Goal: Book appointment/travel/reservation

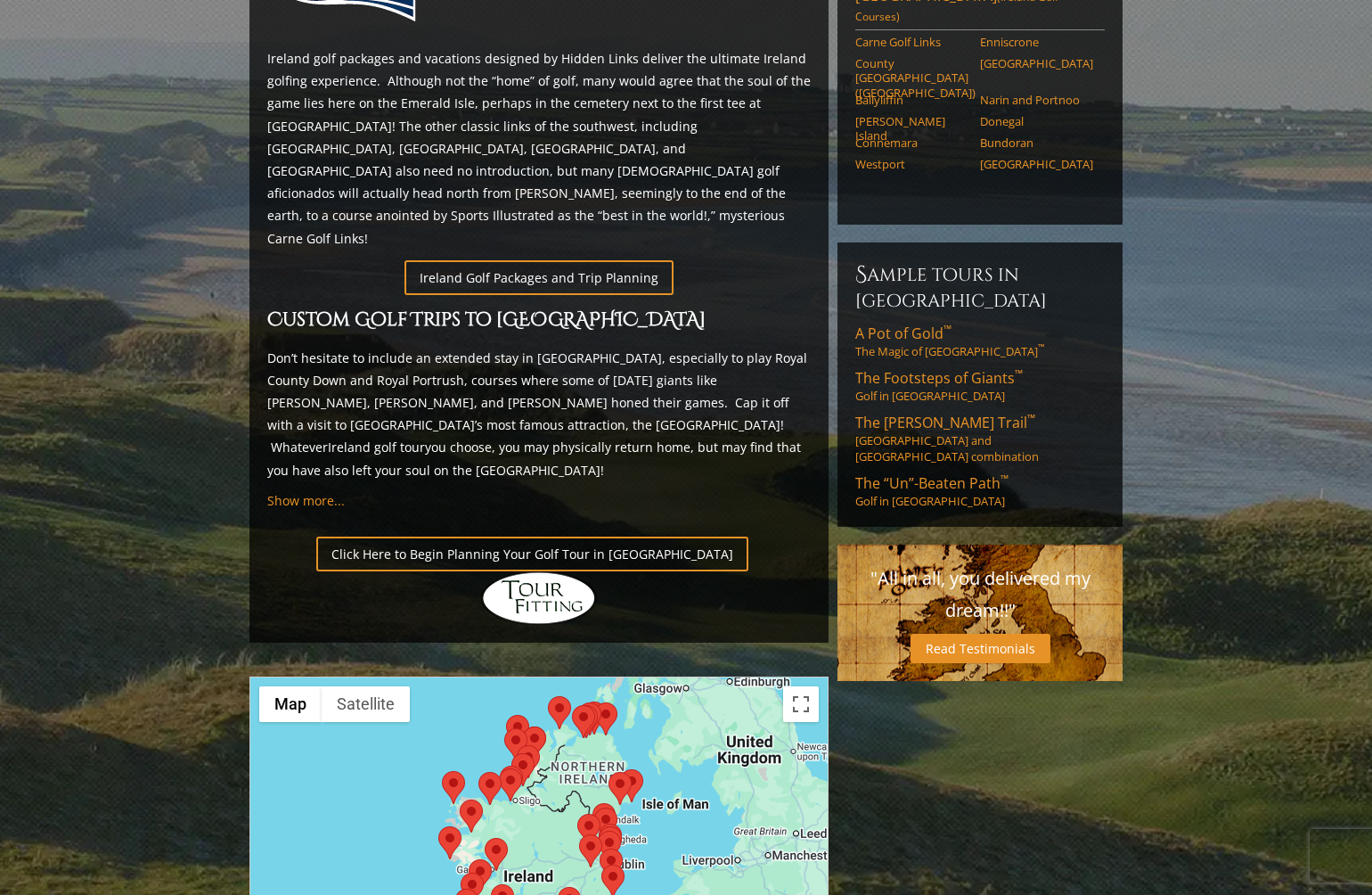
scroll to position [933, 0]
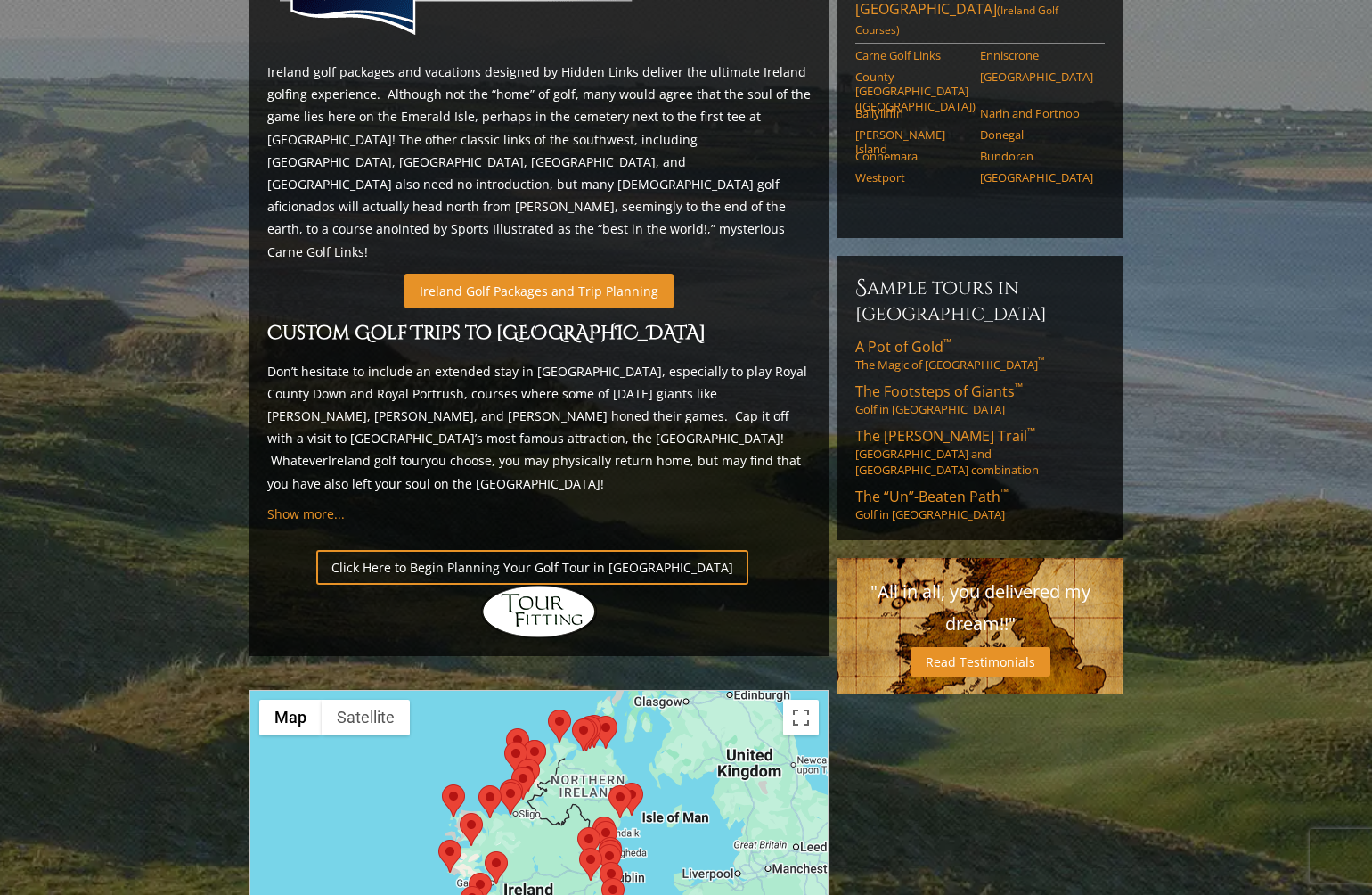
click at [541, 273] on link "Ireland Golf Packages and Trip Planning" at bounding box center [539, 290] width 269 height 35
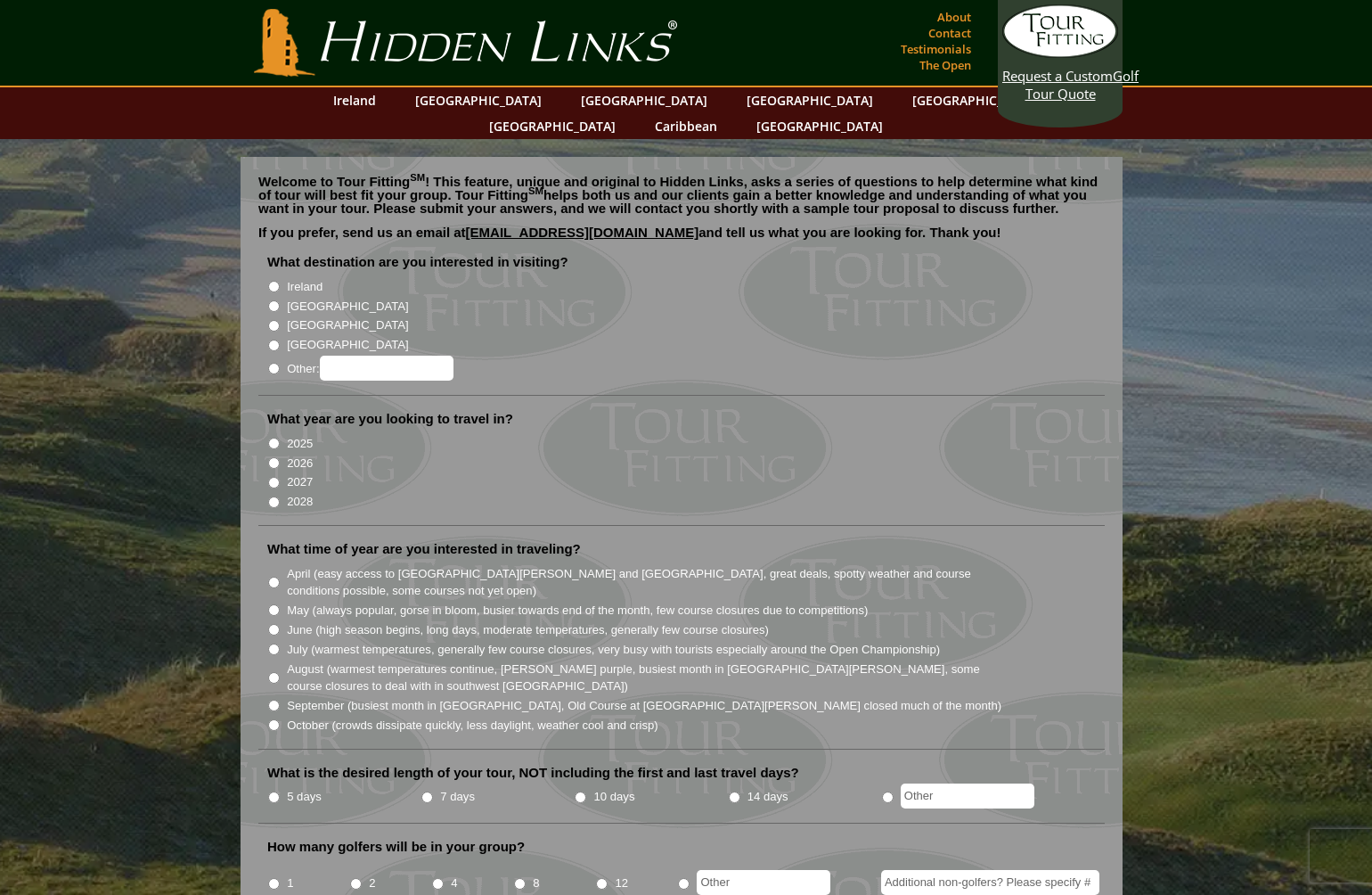
click at [271, 281] on input "Ireland" at bounding box center [273, 287] width 11 height 11
radio input "true"
click at [271, 295] on li "[GEOGRAPHIC_DATA]" at bounding box center [689, 305] width 843 height 20
click at [271, 300] on input "[GEOGRAPHIC_DATA]" at bounding box center [273, 306] width 11 height 11
radio input "true"
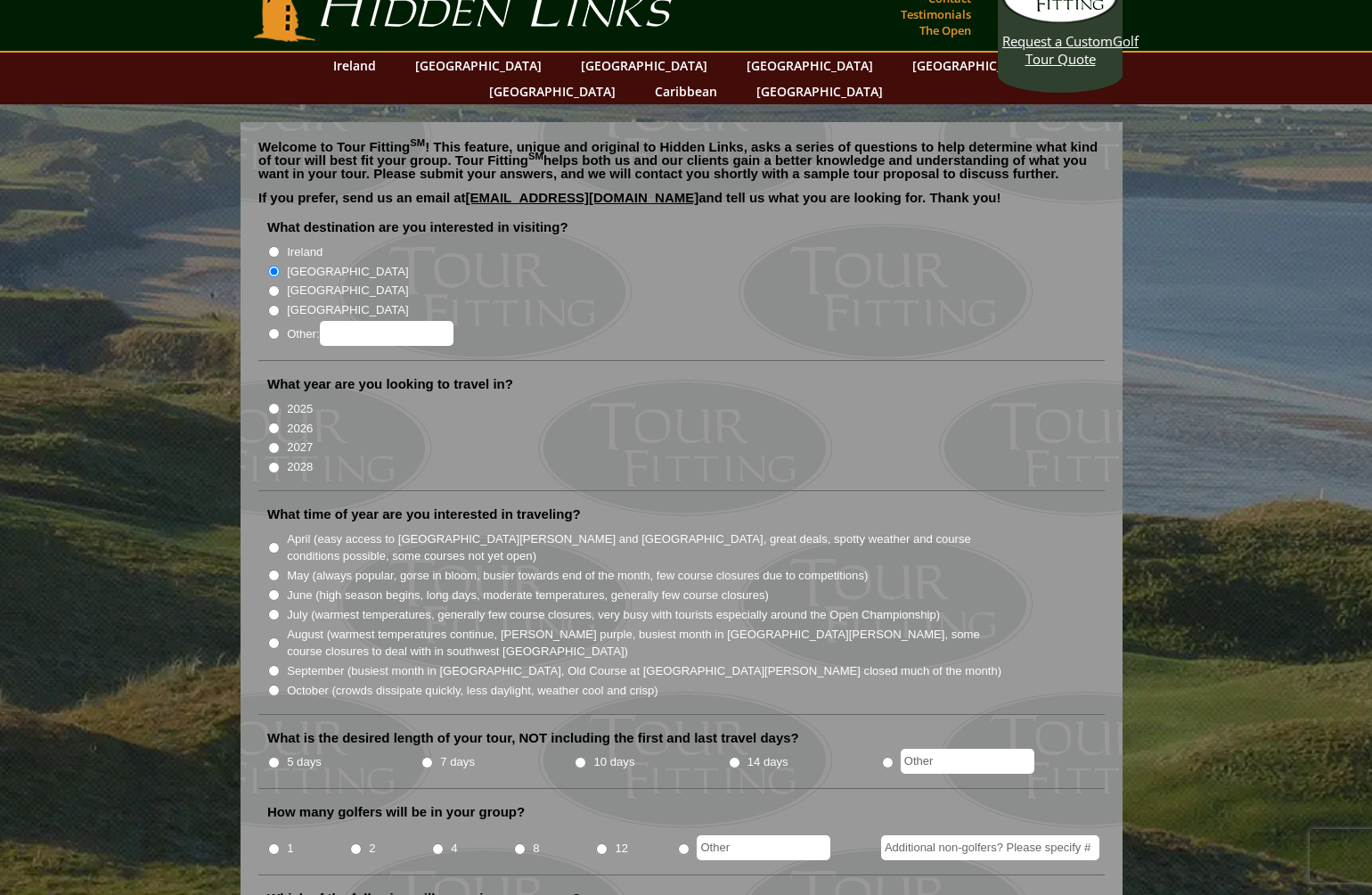
scroll to position [38, 0]
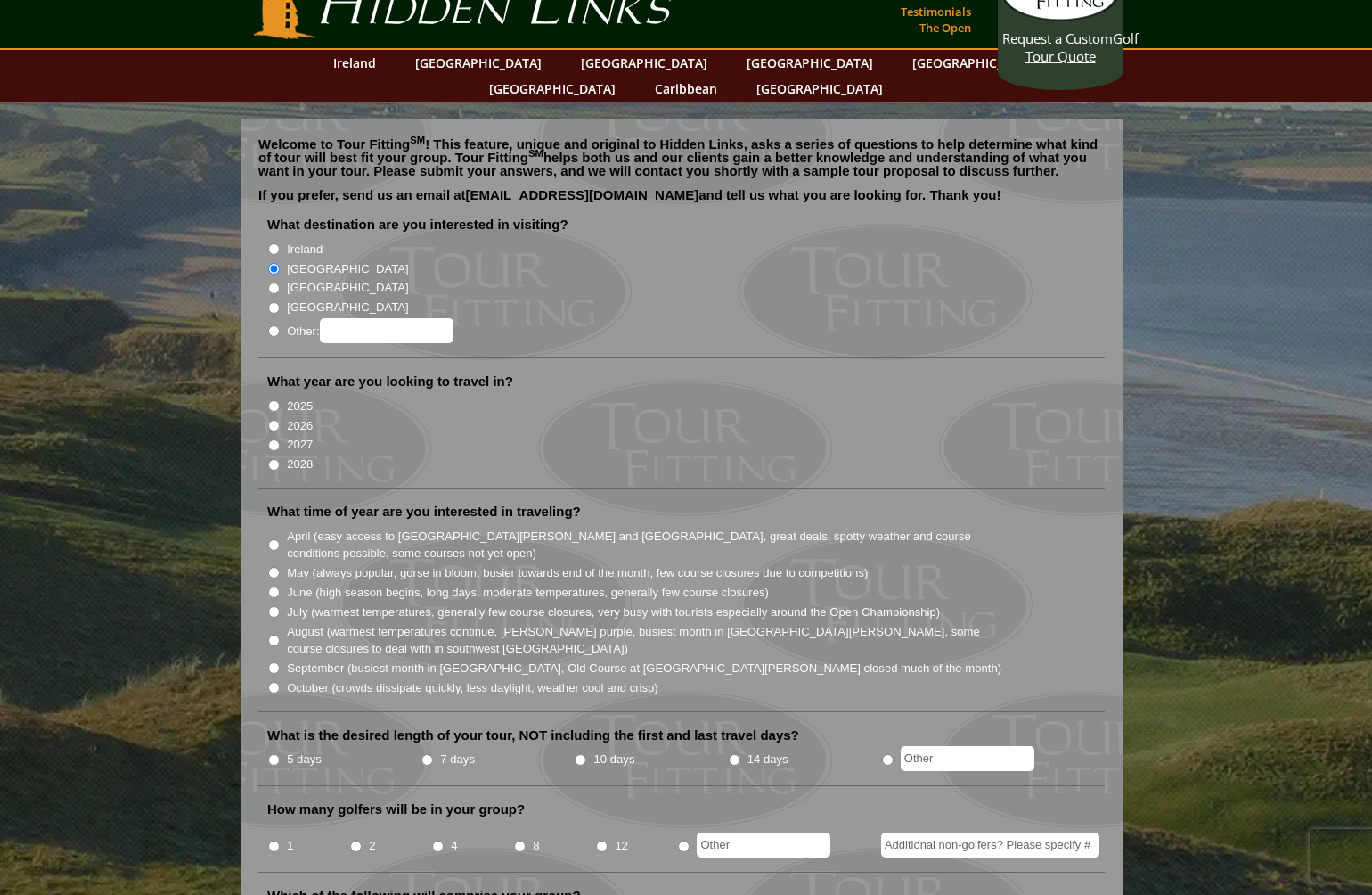
click at [276, 420] on input "2026" at bounding box center [273, 426] width 11 height 11
radio input "true"
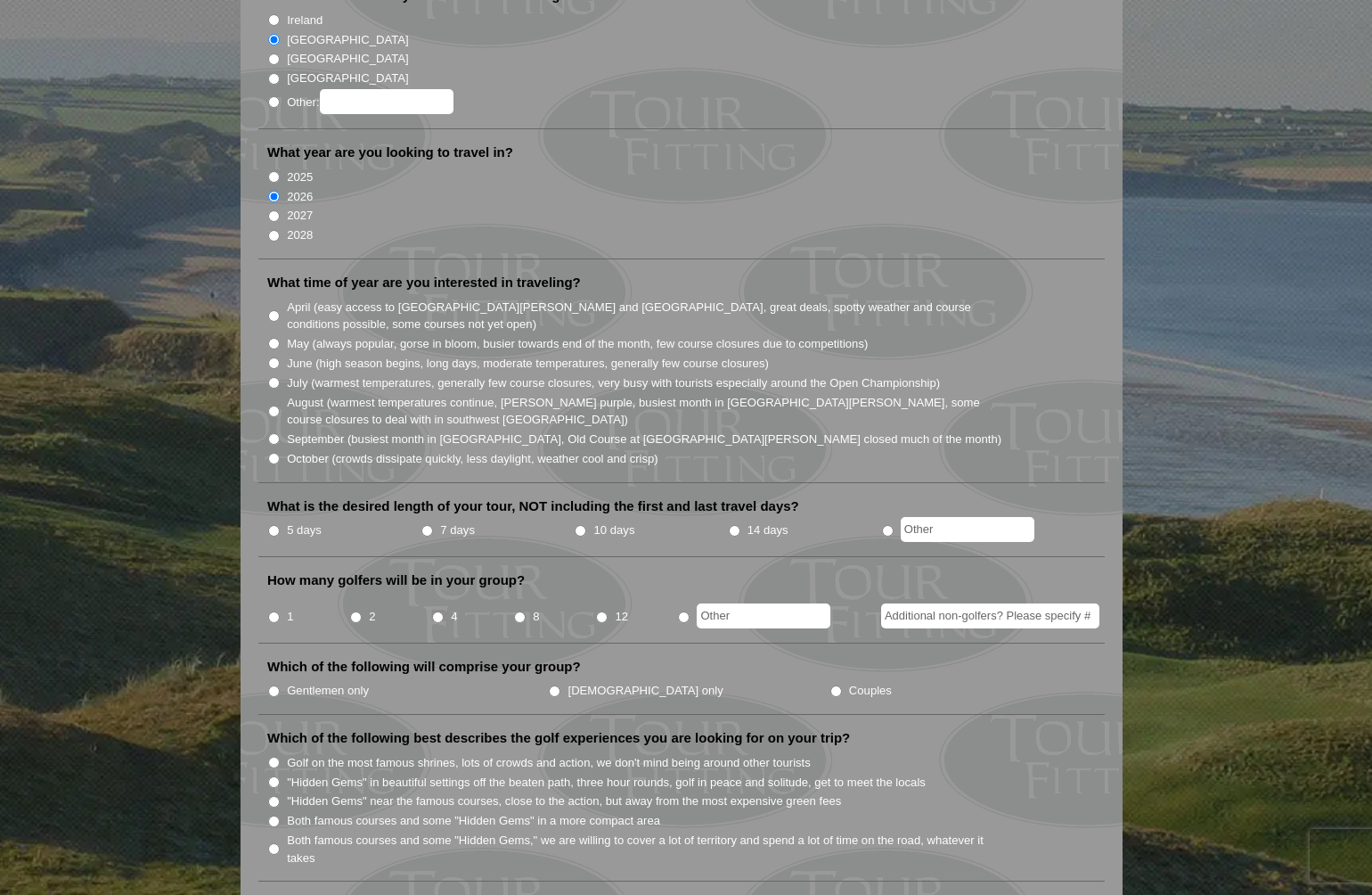
scroll to position [249, 0]
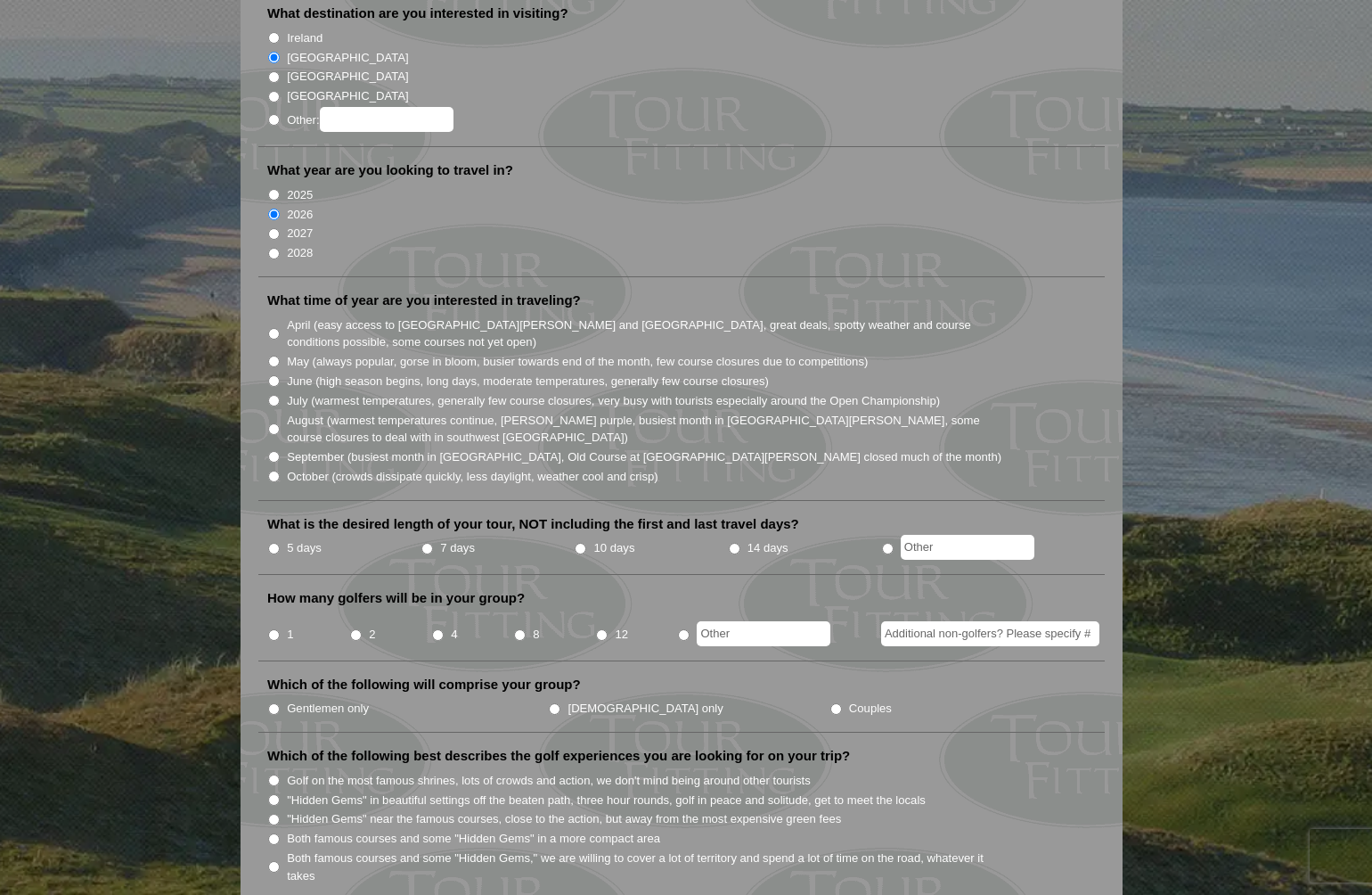
click at [276, 356] on input "May (always popular, gorse in bloom, busier towards end of the month, few cours…" at bounding box center [273, 361] width 11 height 11
radio input "true"
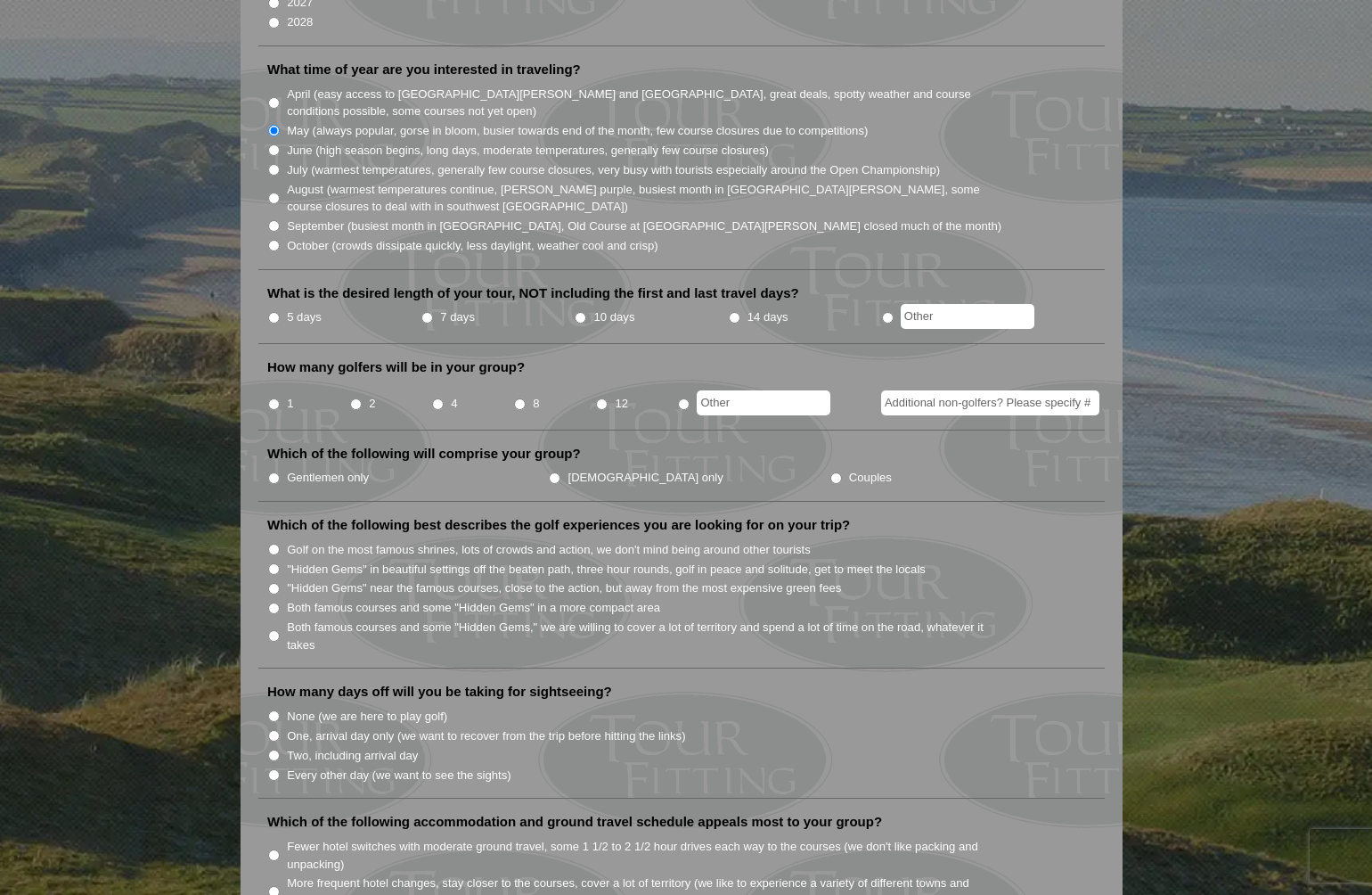
scroll to position [482, 0]
click at [275, 310] on input "5 days" at bounding box center [273, 316] width 11 height 11
radio input "true"
click at [438, 396] on input "4" at bounding box center [438, 402] width 11 height 11
radio input "true"
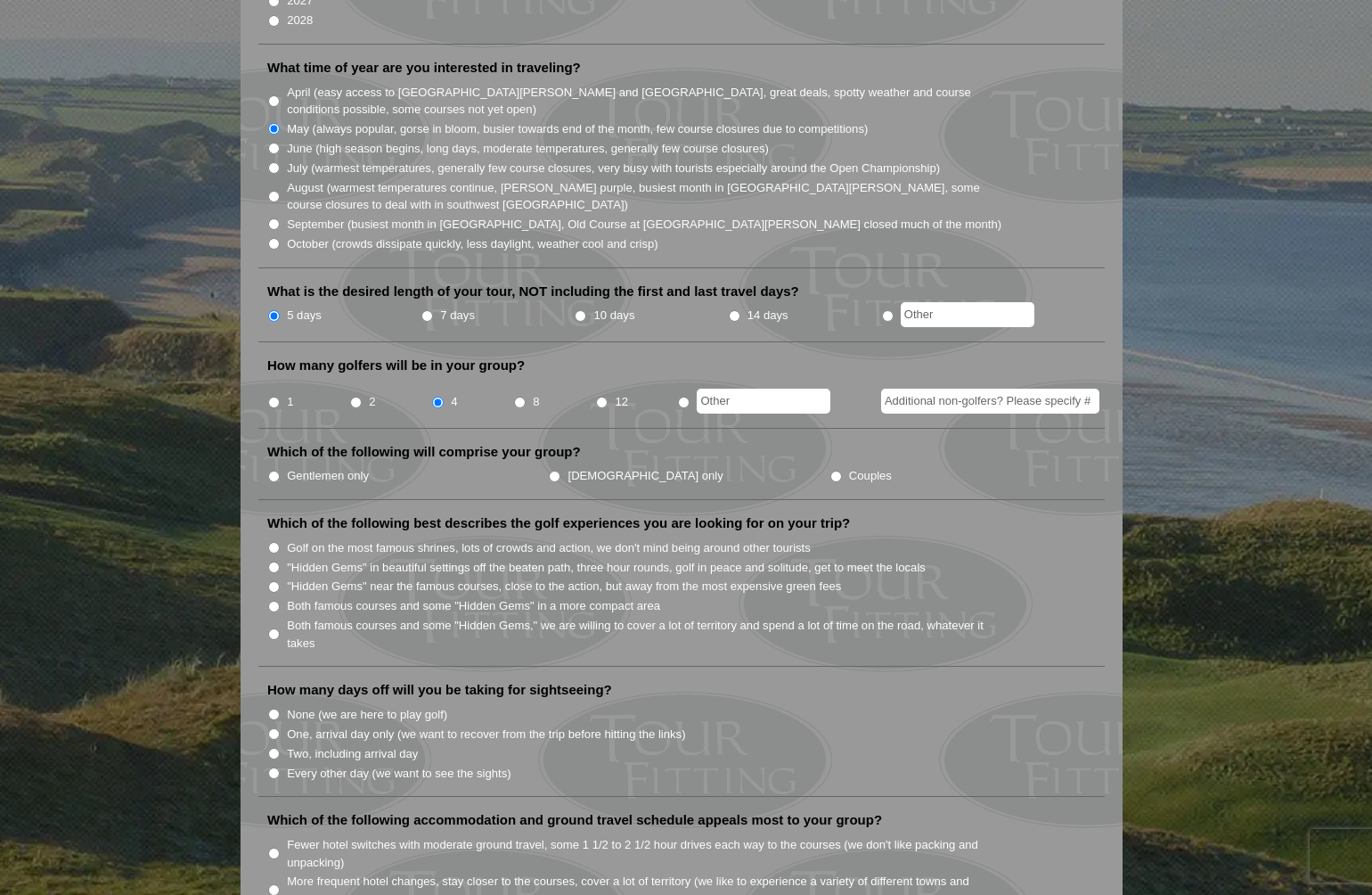
click at [273, 470] on input "Gentlemen only" at bounding box center [273, 476] width 11 height 11
radio input "true"
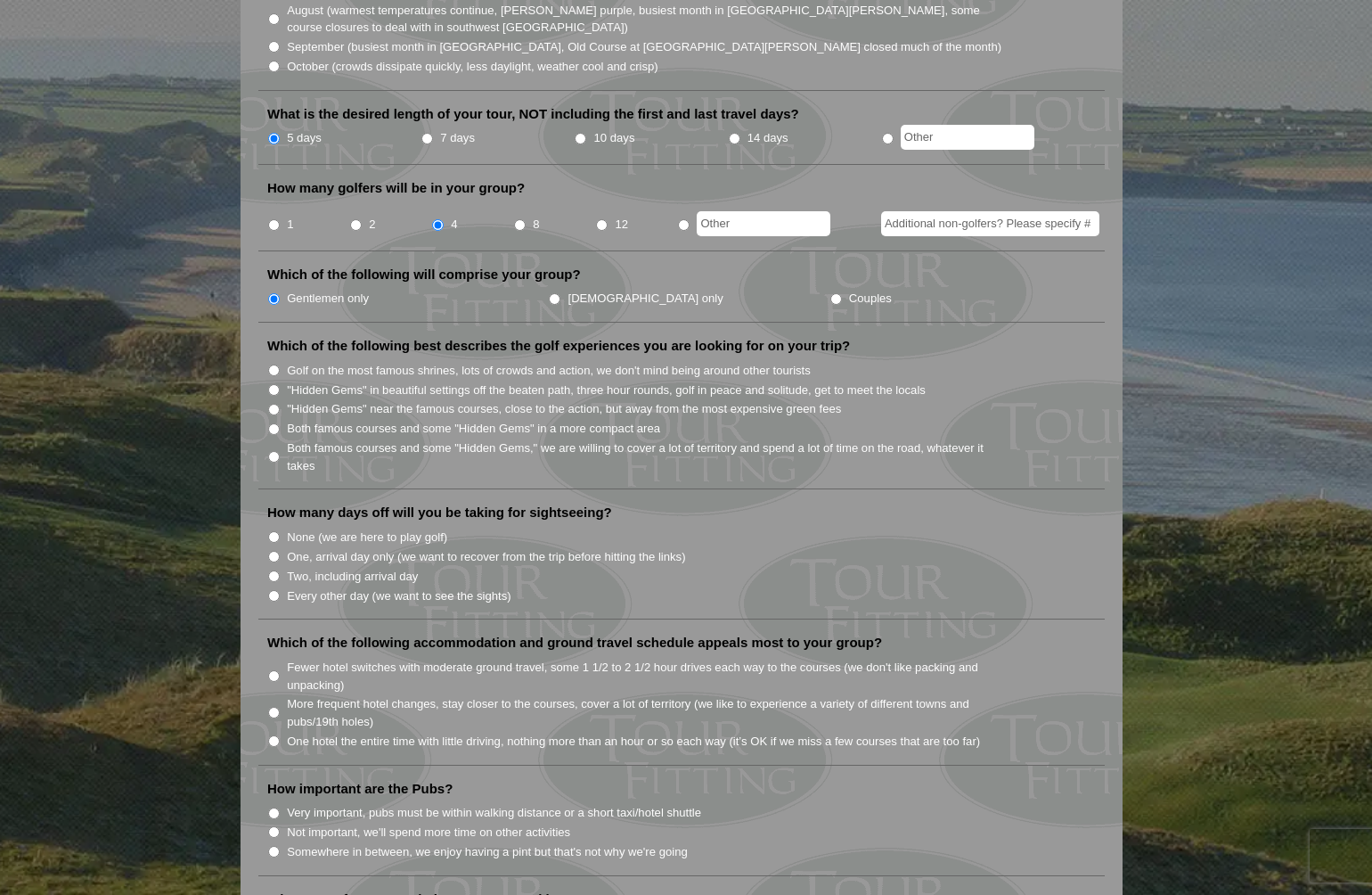
scroll to position [649, 0]
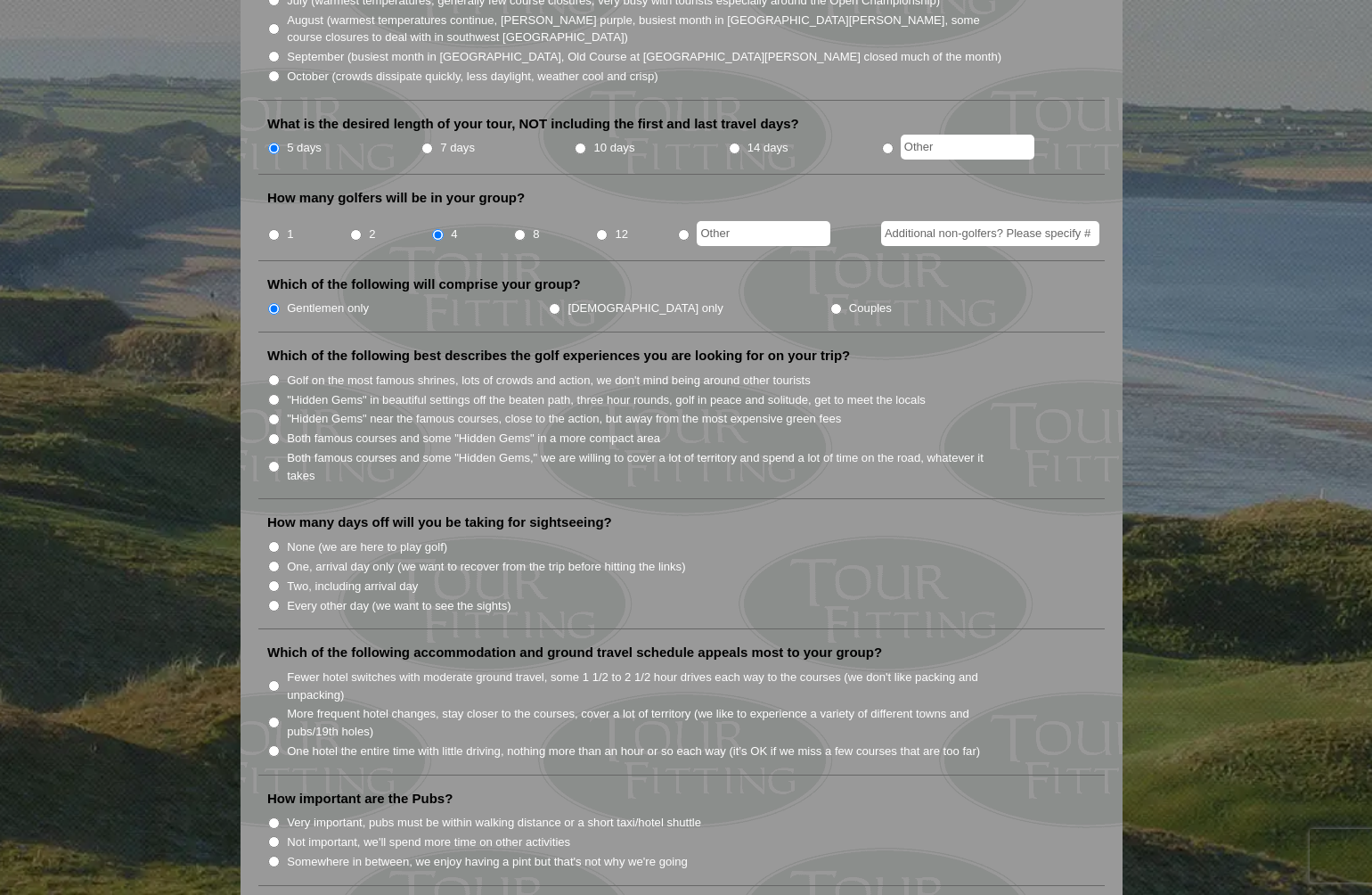
click at [274, 433] on input "Both famous courses and some "Hidden Gems" in a more compact area" at bounding box center [273, 439] width 11 height 11
radio input "true"
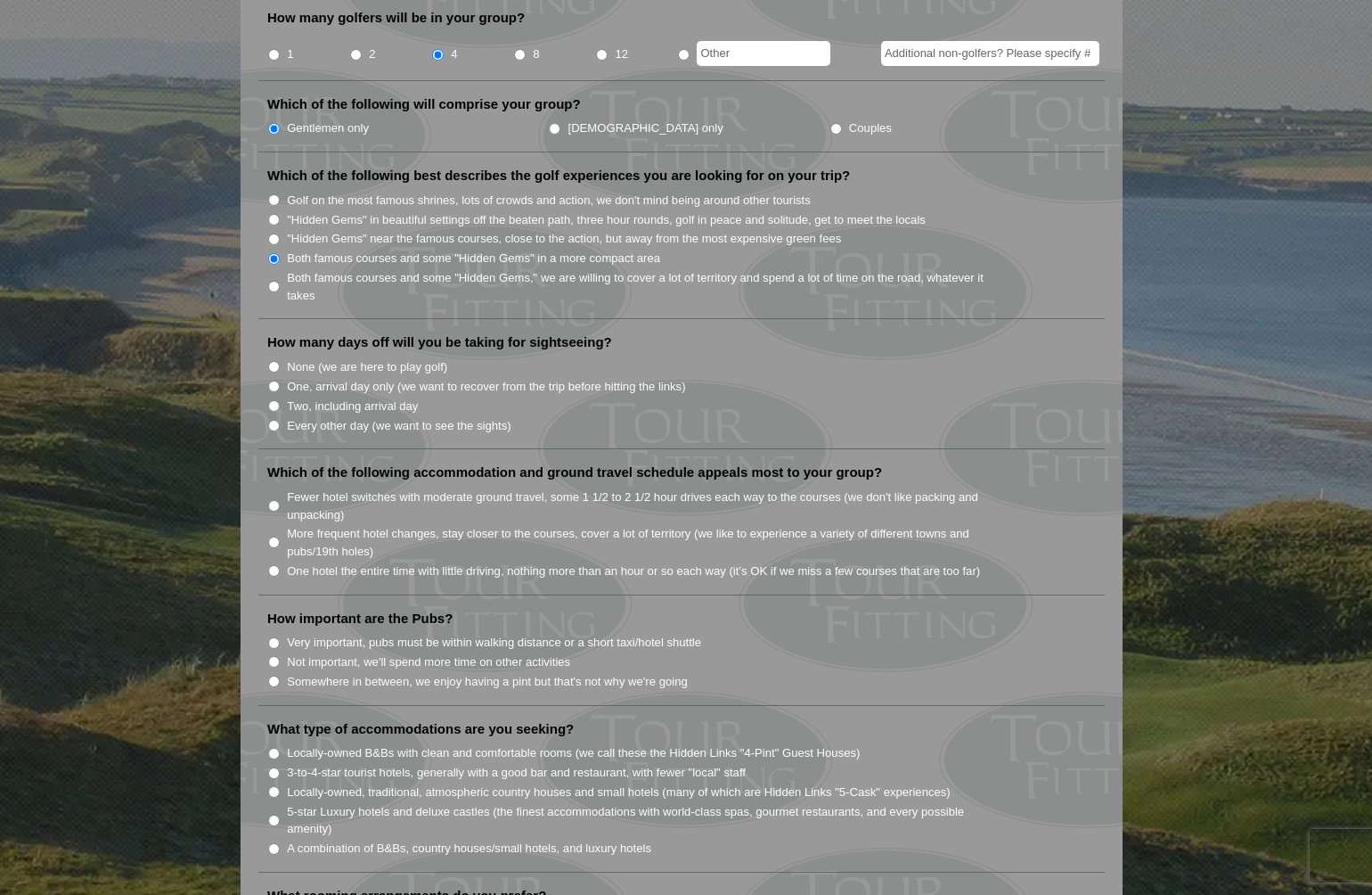
scroll to position [832, 0]
click at [273, 359] on input "None (we are here to play golf)" at bounding box center [273, 364] width 11 height 11
radio input "true"
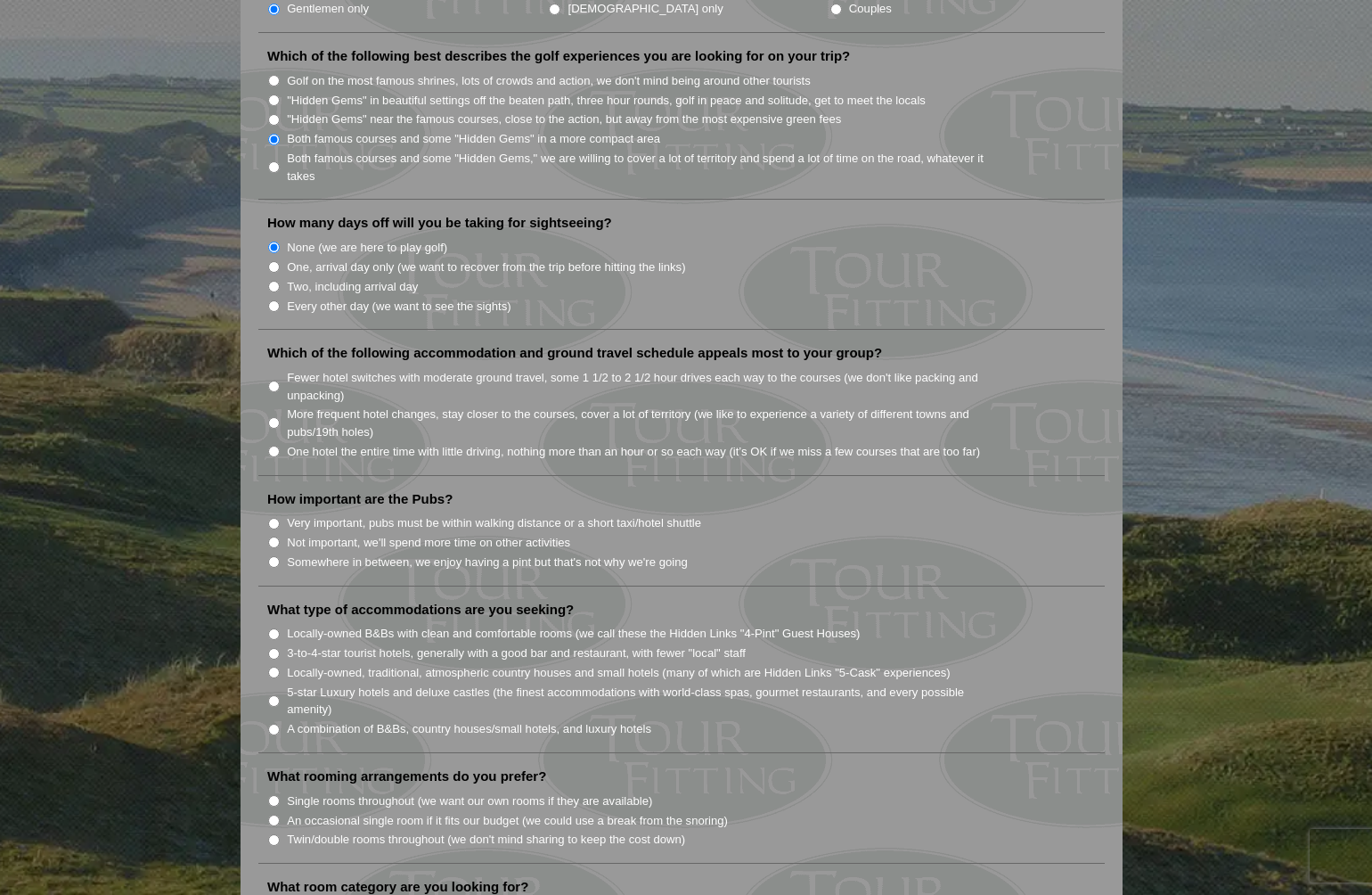
scroll to position [960, 0]
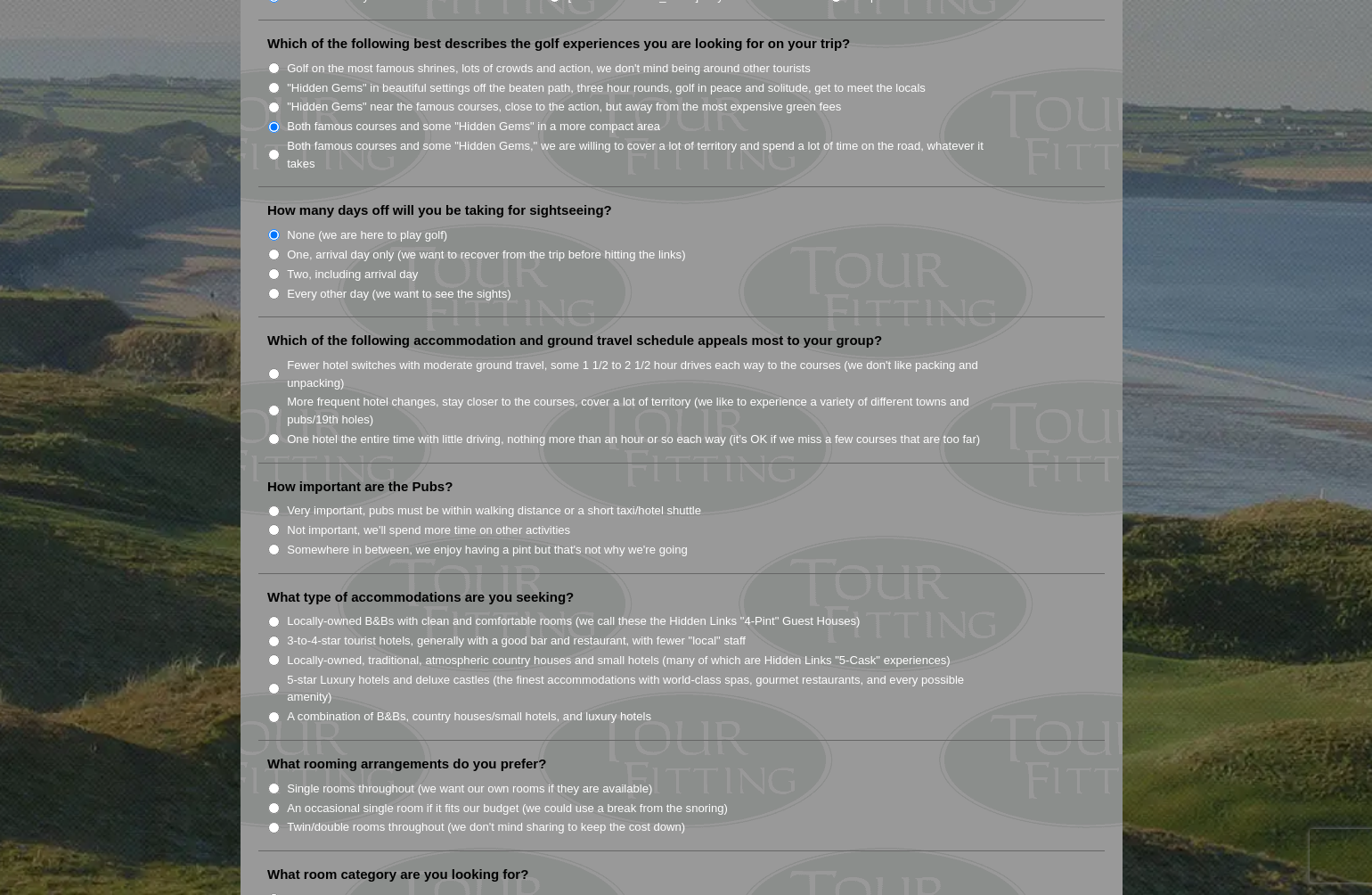
click at [270, 405] on input "More frequent hotel changes, stay closer to the courses, cover a lot of territo…" at bounding box center [273, 411] width 11 height 11
radio input "true"
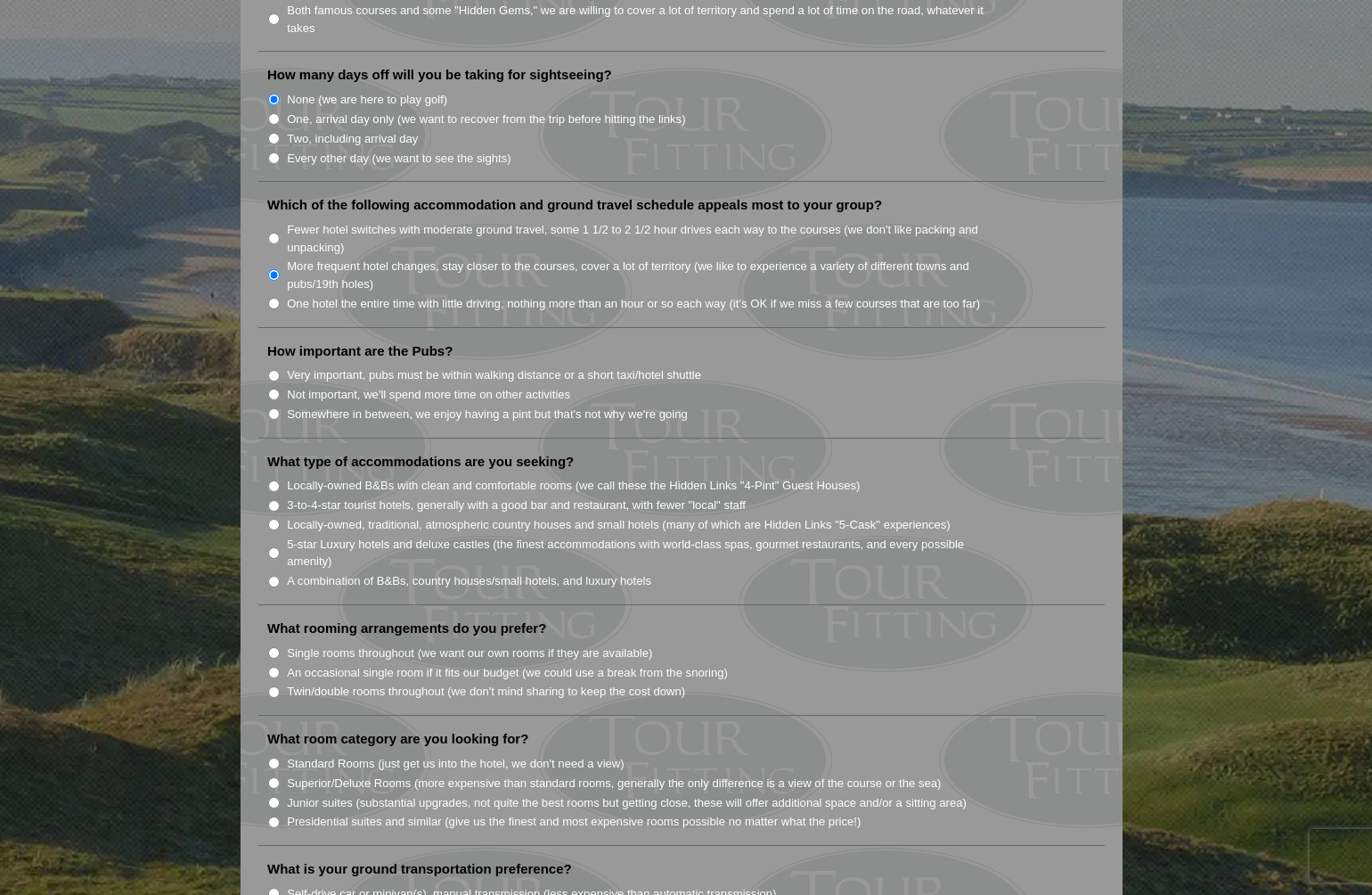
scroll to position [1102, 0]
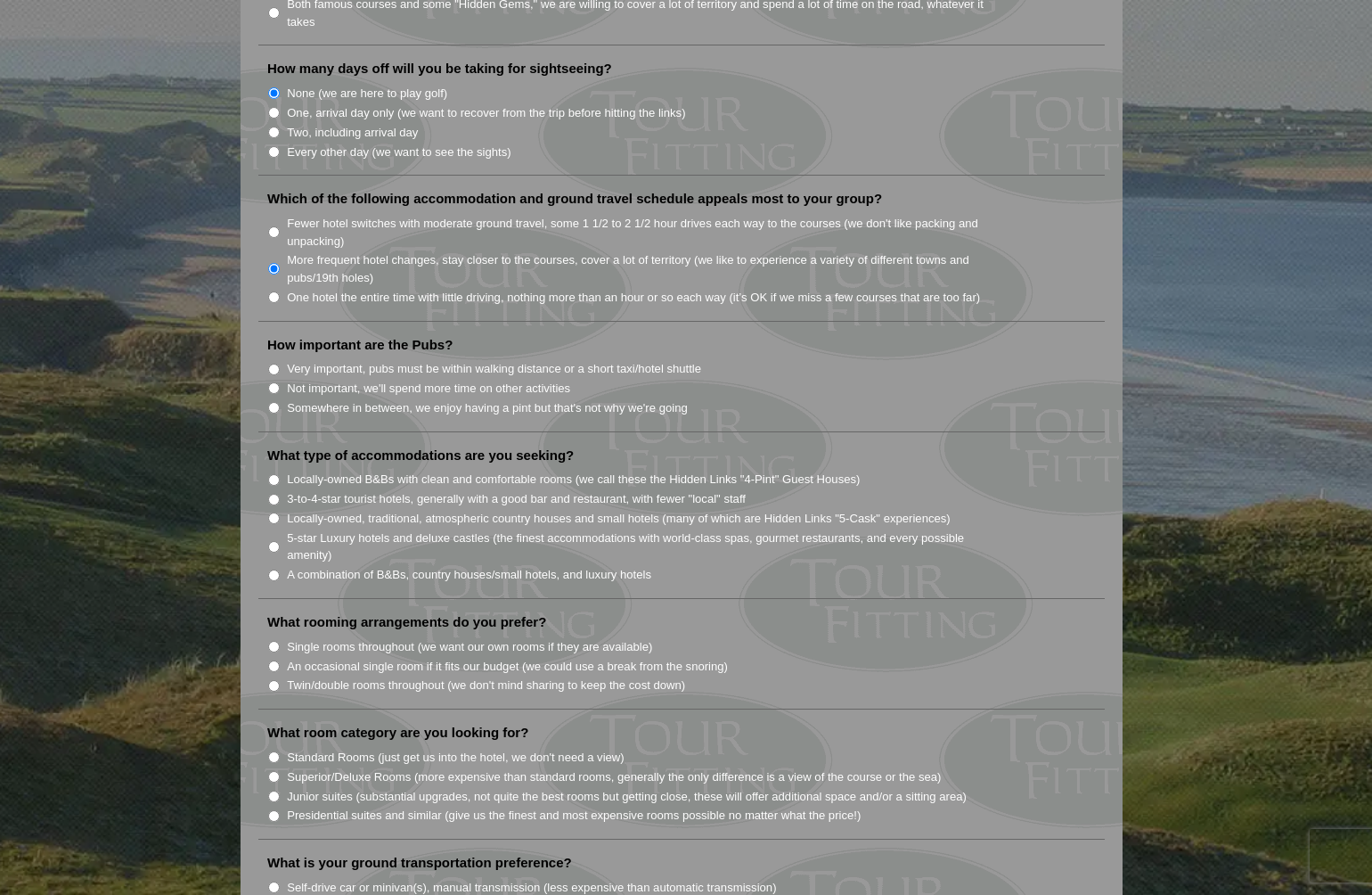
click at [276, 402] on input "Somewhere in between, we enjoy having a pint but that's not why we're going" at bounding box center [273, 408] width 11 height 11
radio input "true"
click at [275, 474] on input "Locally-owned B&Bs with clean and comfortable rooms (we call these the Hidden L…" at bounding box center [273, 480] width 11 height 11
radio input "true"
click at [268, 513] on input "Locally-owned, traditional, atmospheric country houses and small hotels (many o…" at bounding box center [273, 518] width 11 height 11
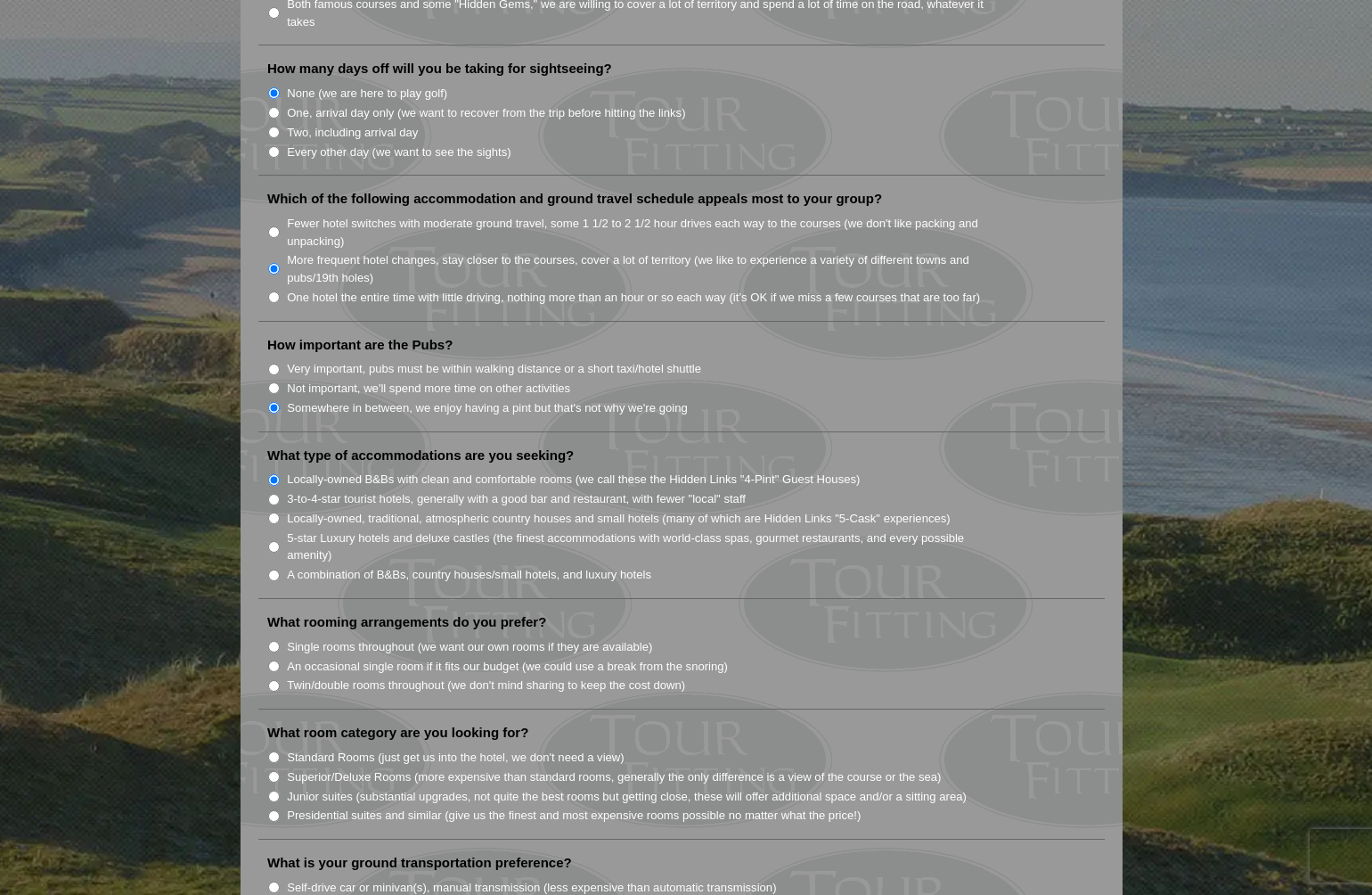
radio input "true"
click at [274, 474] on input "Locally-owned B&Bs with clean and comfortable rooms (we call these the Hidden L…" at bounding box center [273, 480] width 11 height 11
radio input "true"
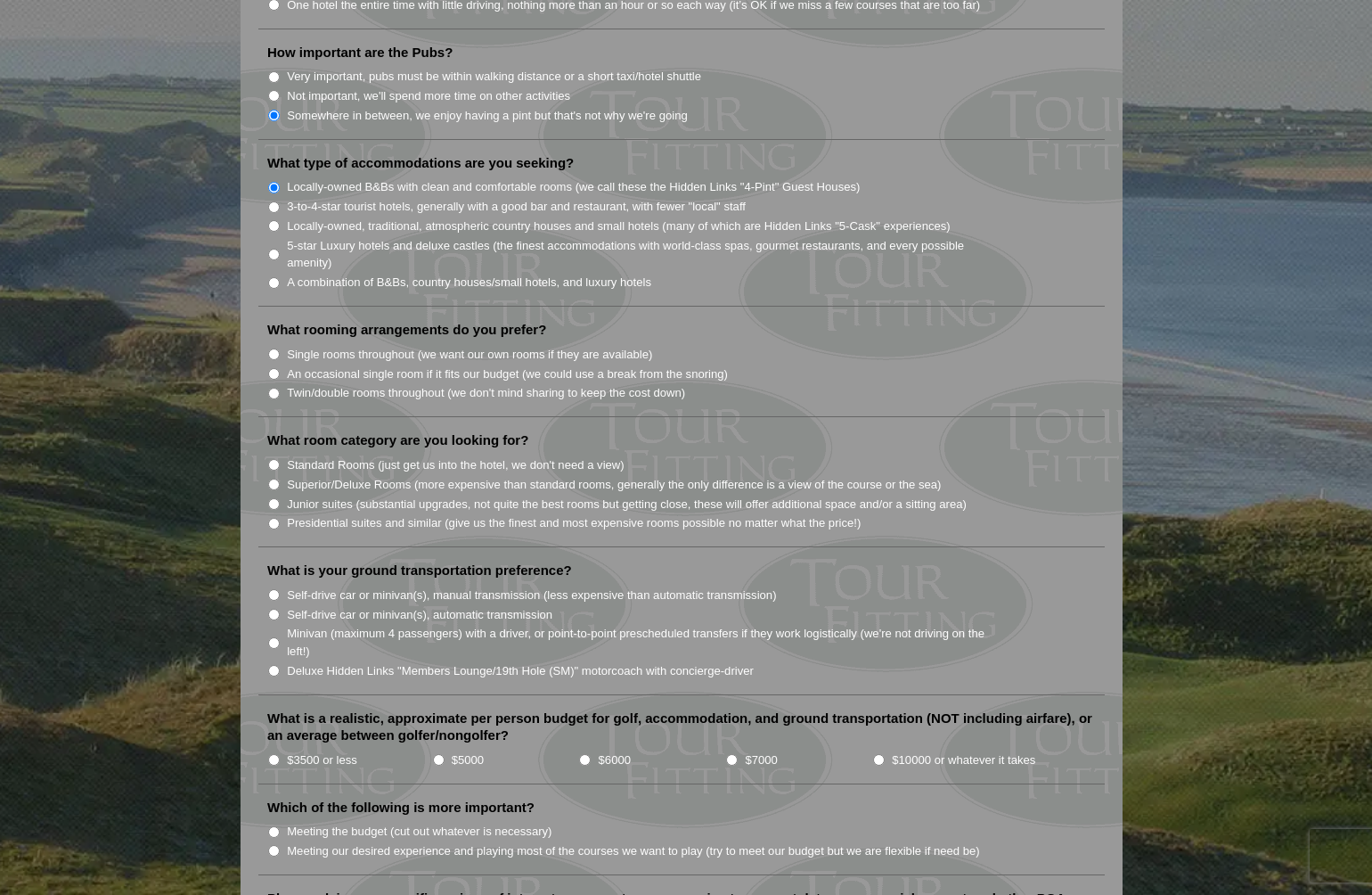
scroll to position [1395, 0]
click at [274, 387] on input "Twin/double rooms throughout (we don't mind sharing to keep the cost down)" at bounding box center [273, 393] width 11 height 11
radio input "true"
click at [275, 458] on input "Standard Rooms (just get us into the hotel, we don't need a view)" at bounding box center [273, 464] width 11 height 11
radio input "true"
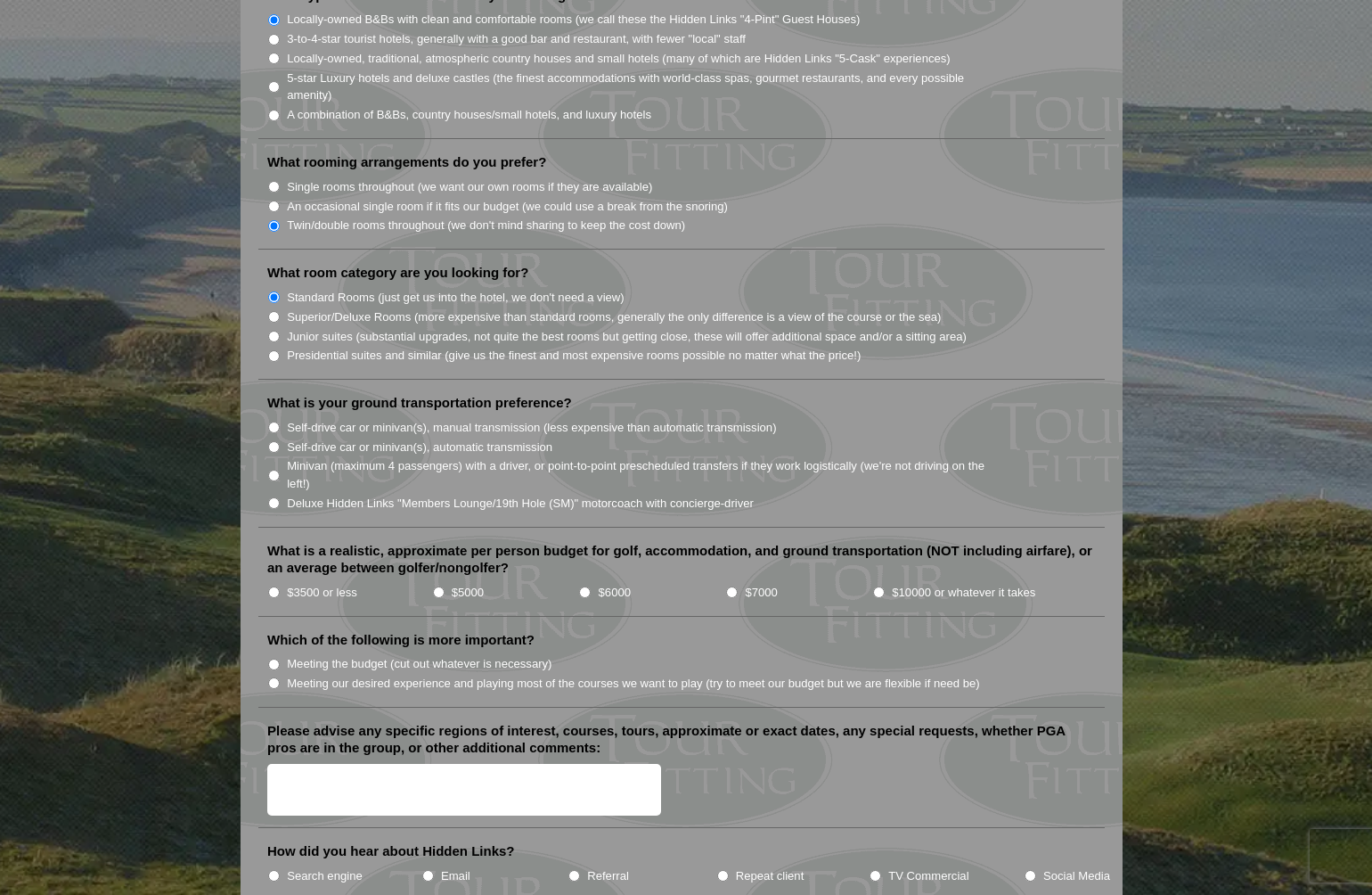
scroll to position [1563, 0]
click at [472, 416] on li "Self-drive car or minivan(s), manual transmission (less expensive than automati…" at bounding box center [689, 426] width 843 height 20
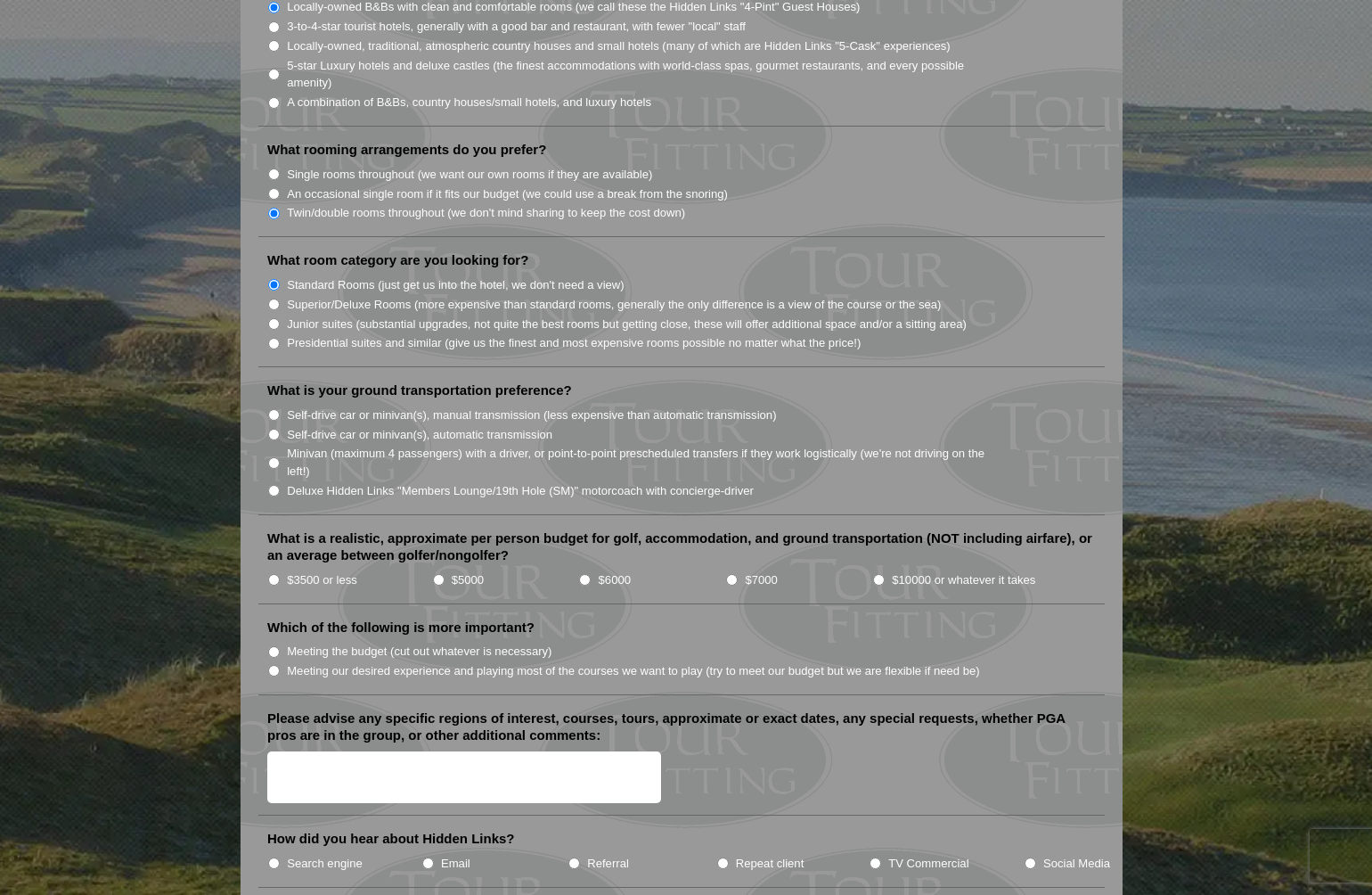
click at [273, 665] on input "Meeting our desired experience and playing most of the courses we want to play …" at bounding box center [273, 671] width 11 height 11
radio input "true"
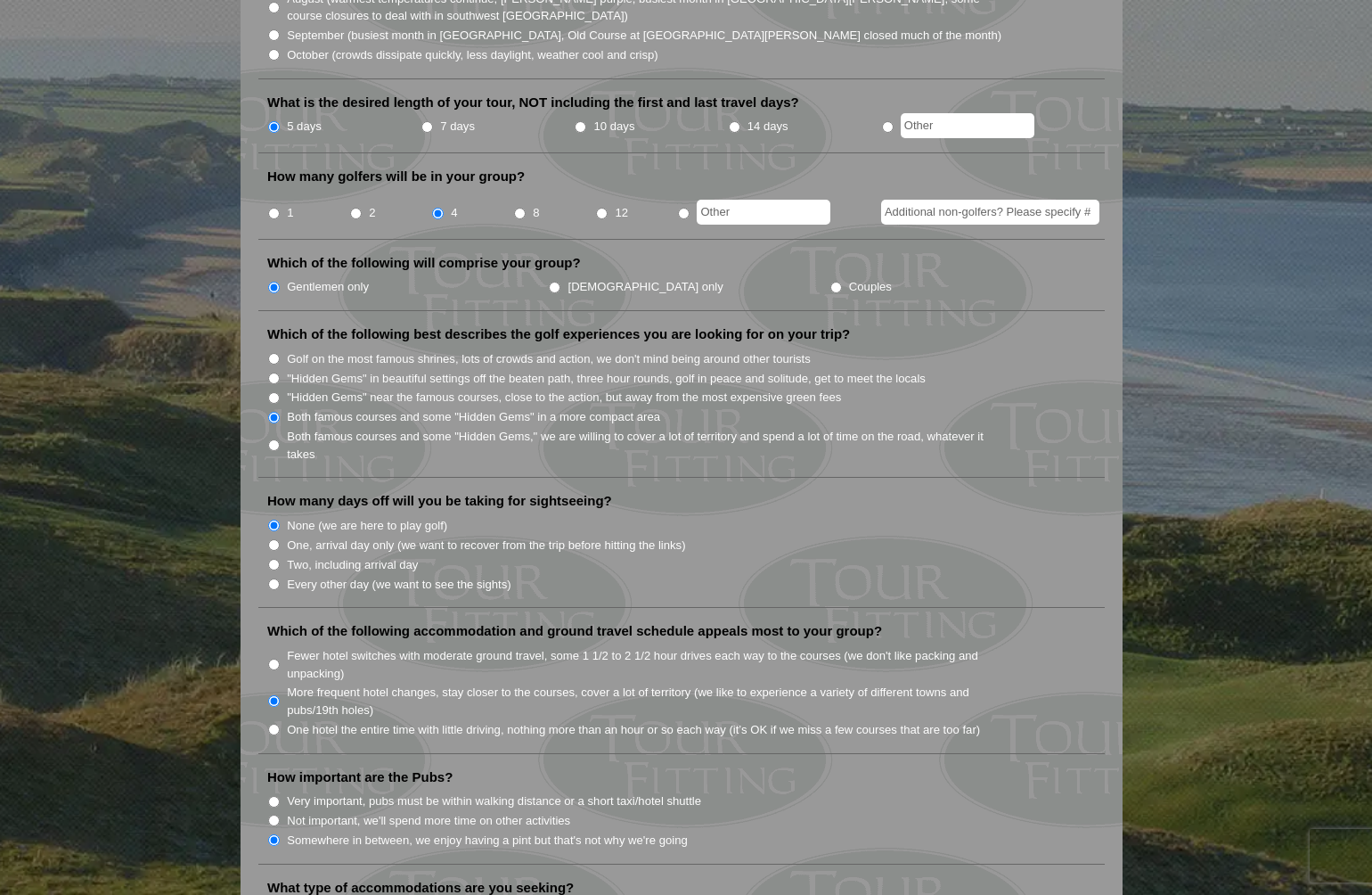
scroll to position [0, 0]
